Goal: Understand process/instructions: Learn how to perform a task or action

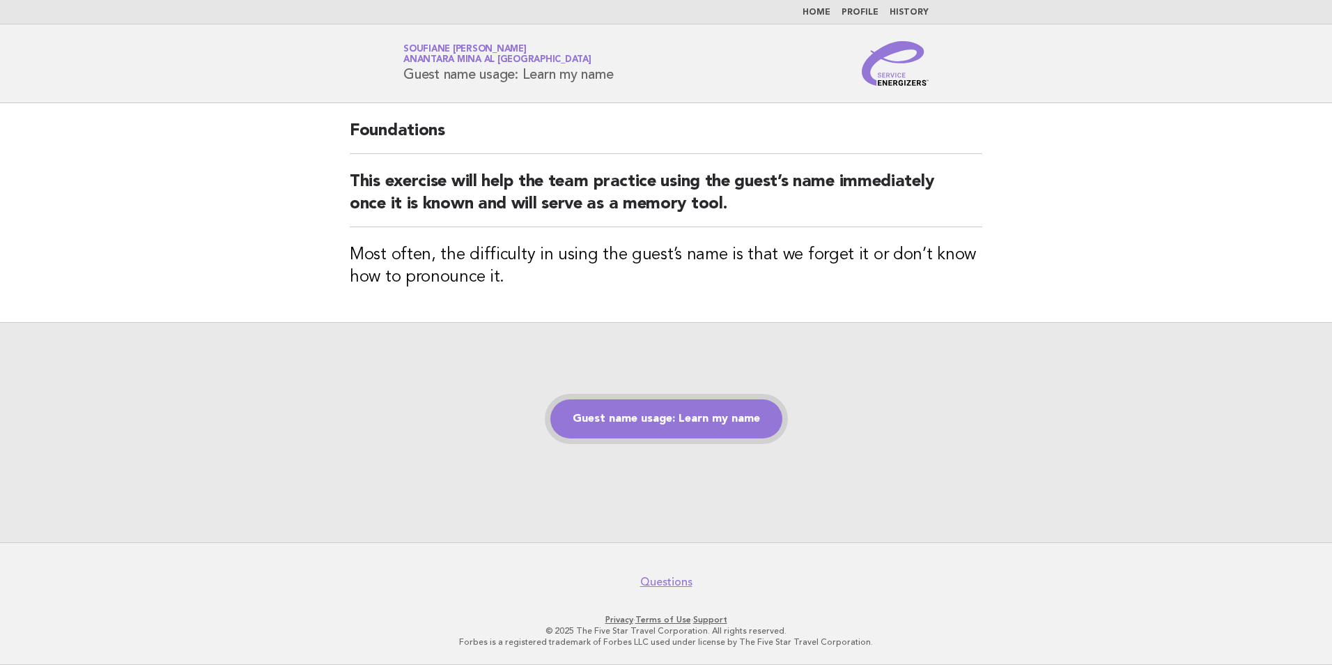
click at [647, 416] on link "Guest name usage: Learn my name" at bounding box center [666, 418] width 232 height 39
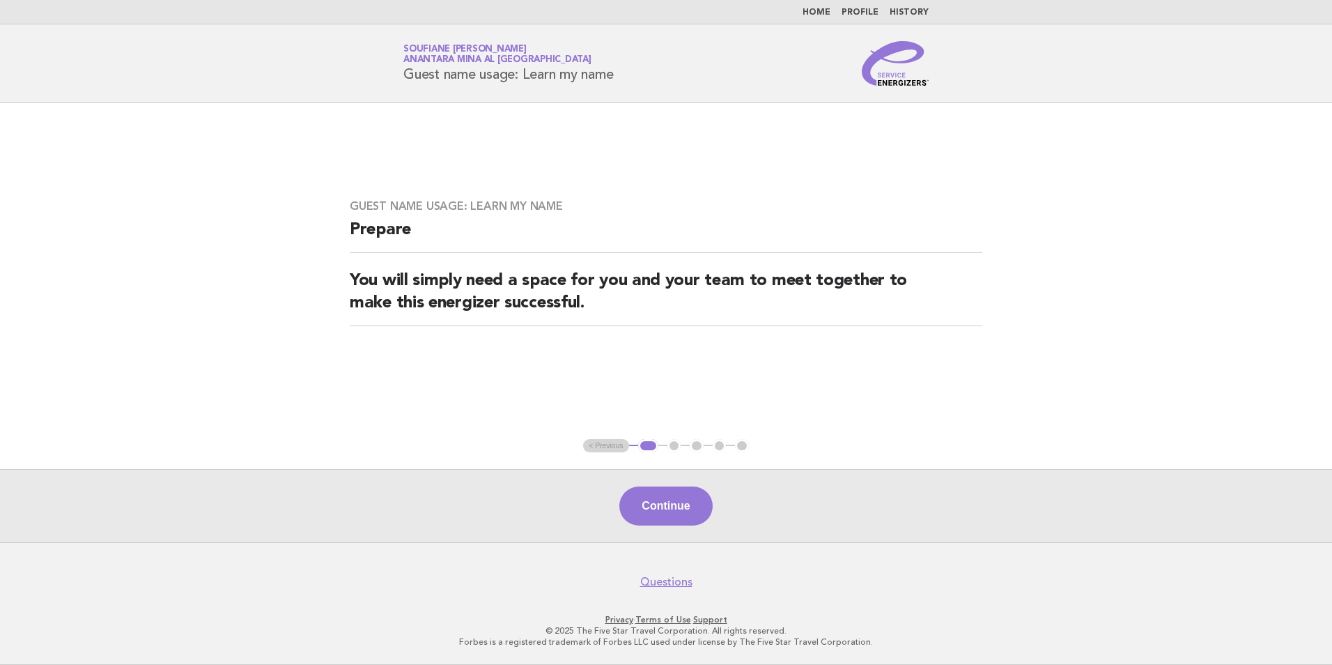
click at [653, 504] on button "Continue" at bounding box center [665, 505] width 93 height 39
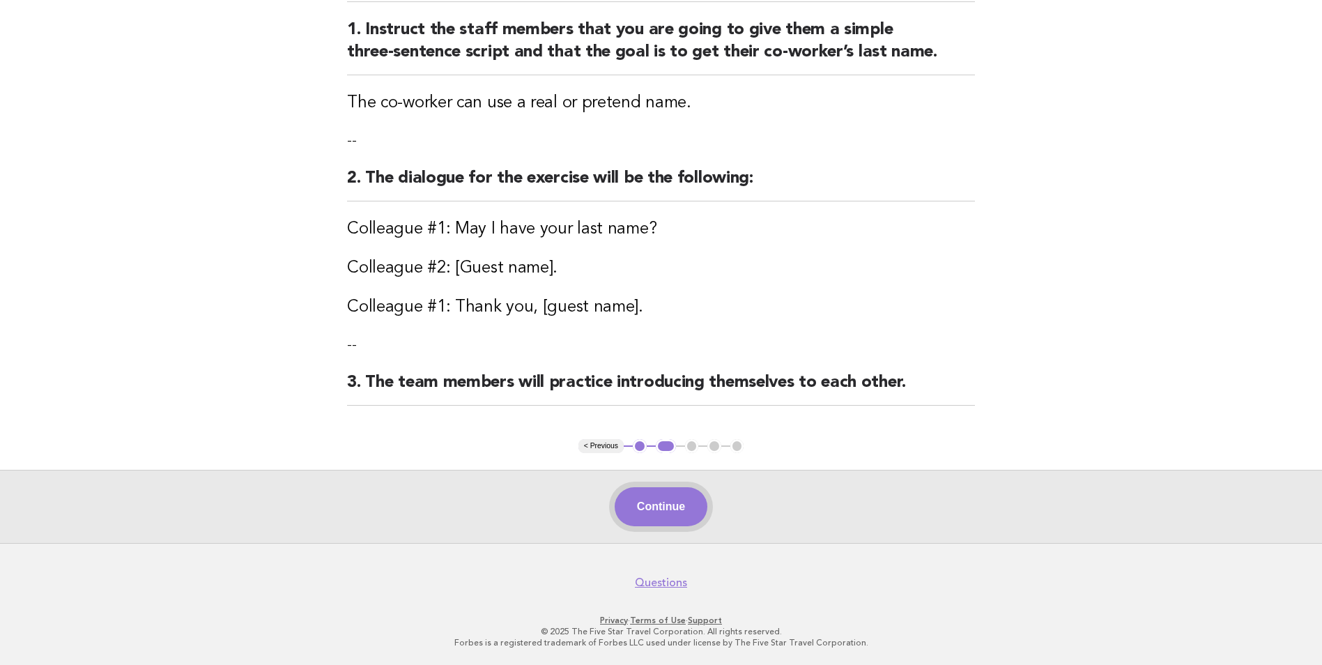
click at [647, 513] on button "Continue" at bounding box center [660, 506] width 93 height 39
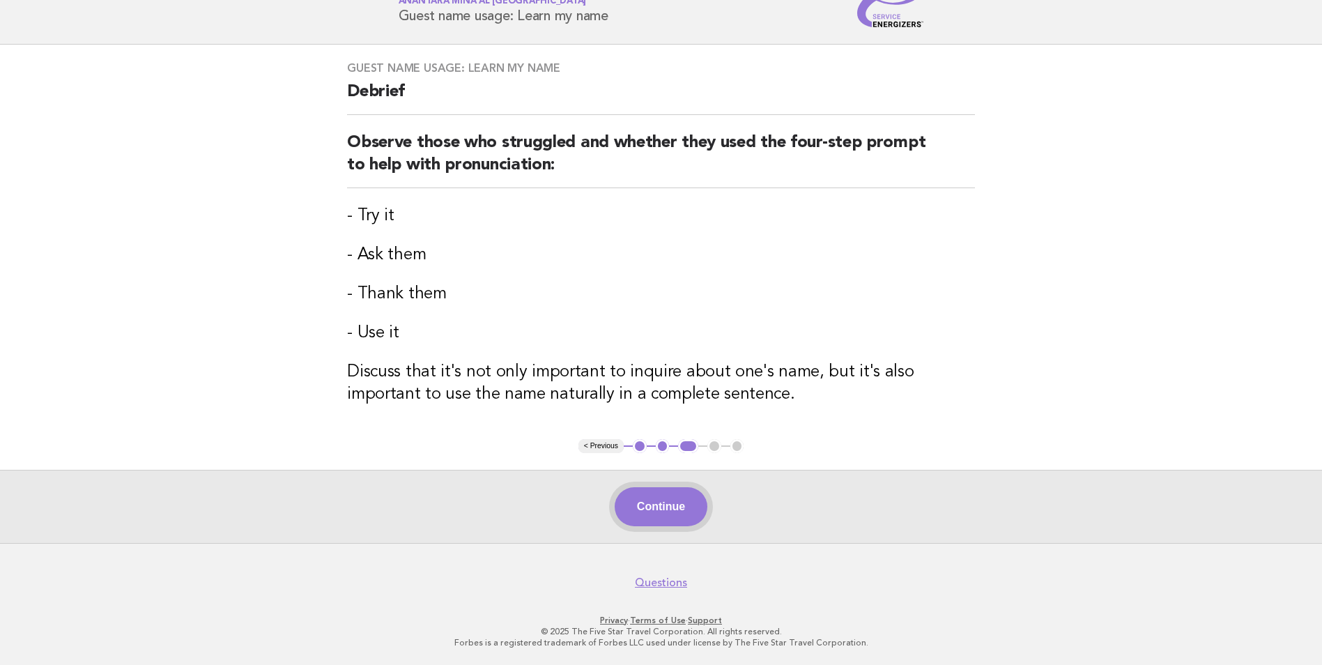
click at [665, 516] on button "Continue" at bounding box center [660, 506] width 93 height 39
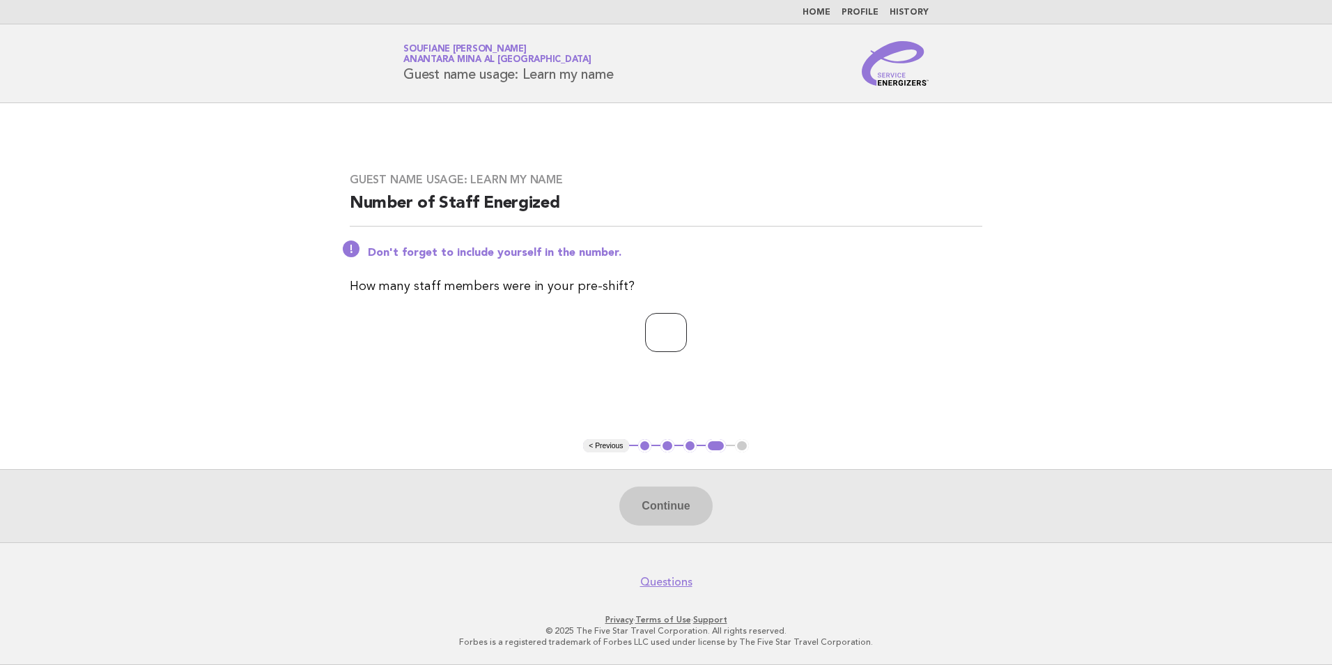
click at [676, 337] on input "number" at bounding box center [666, 332] width 42 height 39
type input "*"
click at [672, 513] on button "Continue" at bounding box center [665, 505] width 93 height 39
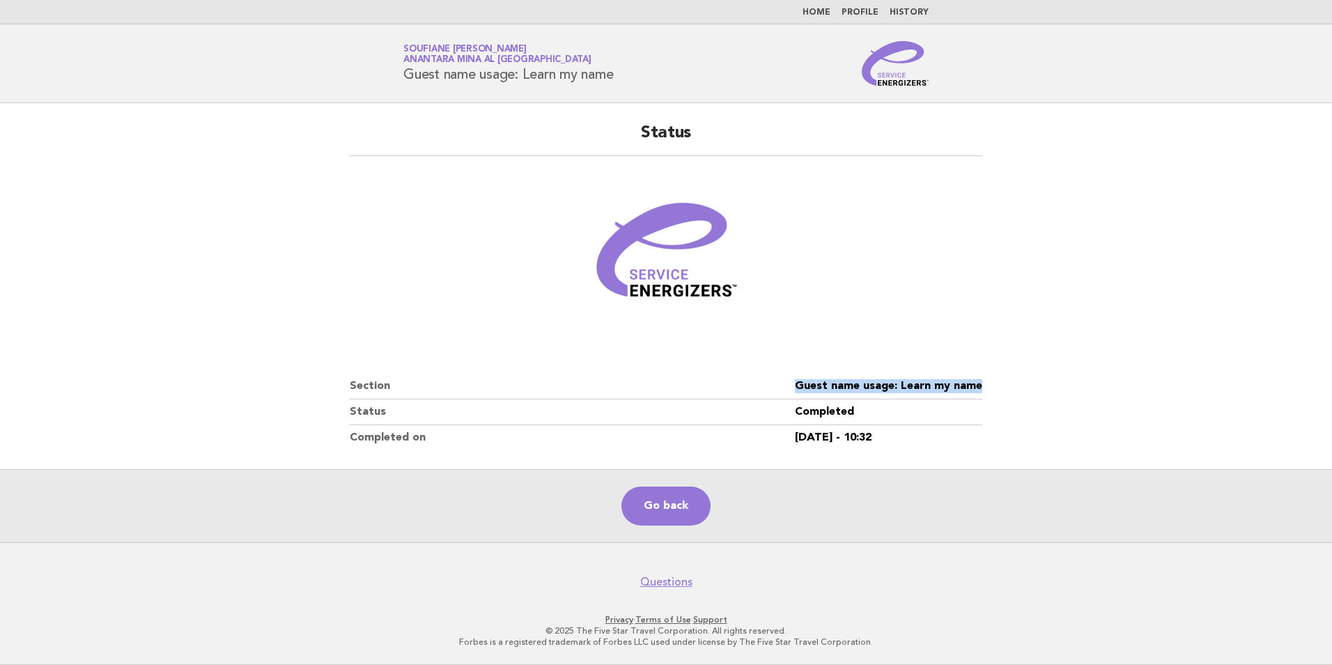
drag, startPoint x: 981, startPoint y: 384, endPoint x: 798, endPoint y: 389, distance: 183.3
click at [798, 389] on dd "Guest name usage: Learn my name" at bounding box center [888, 386] width 187 height 26
copy dd "Guest name usage: Learn my name"
